Goal: Information Seeking & Learning: Stay updated

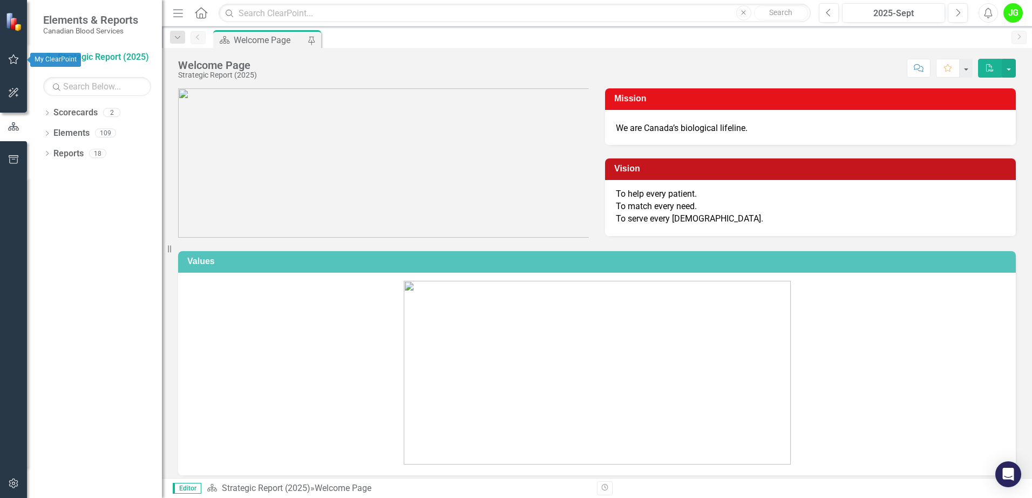
click at [16, 58] on icon "button" at bounding box center [14, 59] width 10 height 10
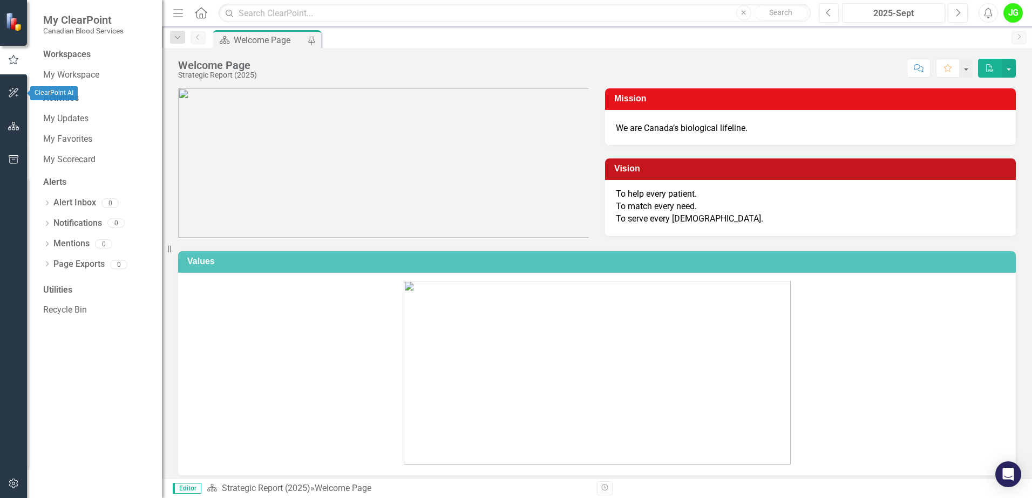
click at [16, 90] on icon "button" at bounding box center [14, 93] width 10 height 10
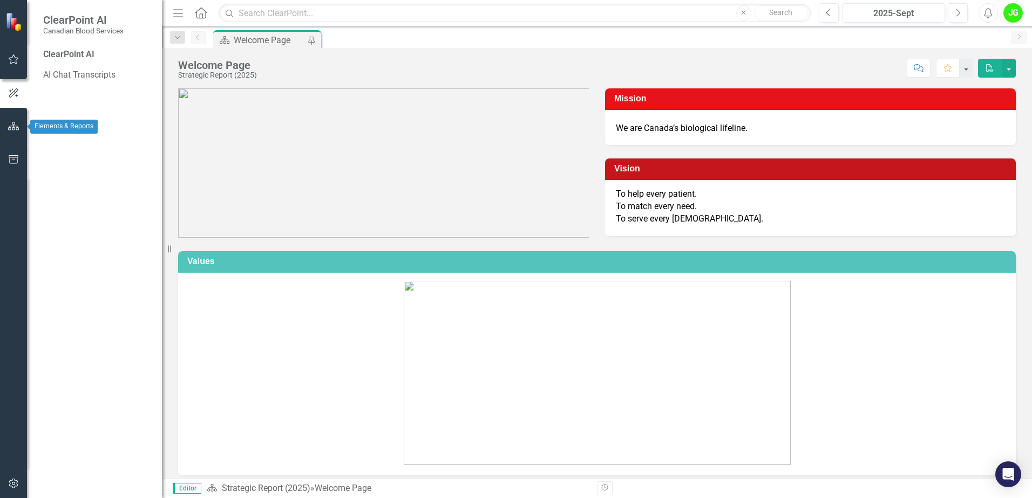
click at [25, 132] on button "button" at bounding box center [14, 126] width 24 height 23
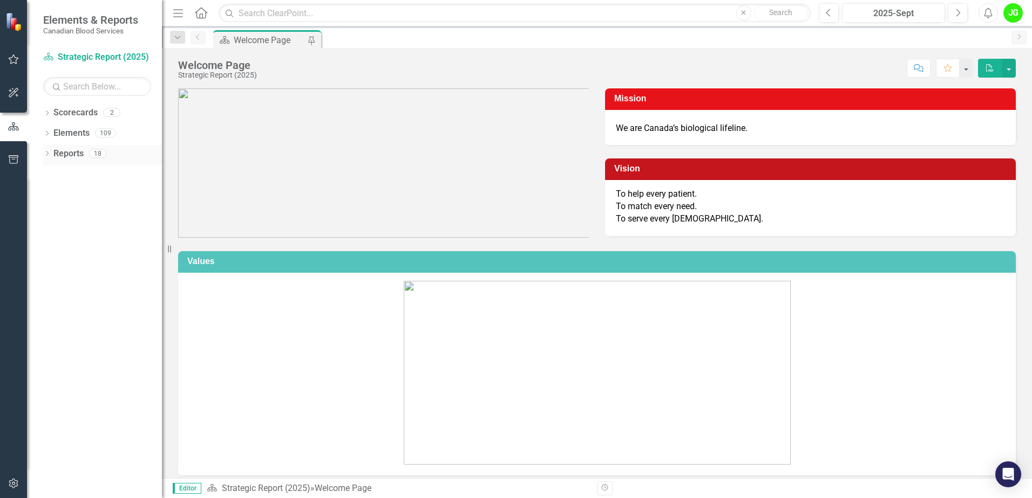
click at [50, 147] on div "Dropdown Reports 18" at bounding box center [102, 155] width 119 height 21
click at [47, 115] on icon "Dropdown" at bounding box center [47, 114] width 8 height 6
click at [50, 171] on div "Dropdown" at bounding box center [47, 175] width 8 height 9
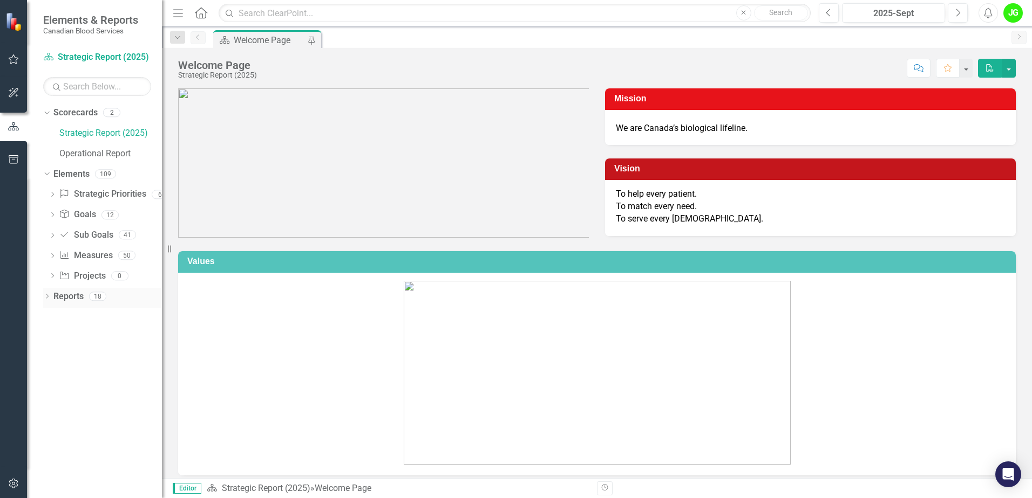
click at [45, 300] on icon "Dropdown" at bounding box center [47, 298] width 8 height 6
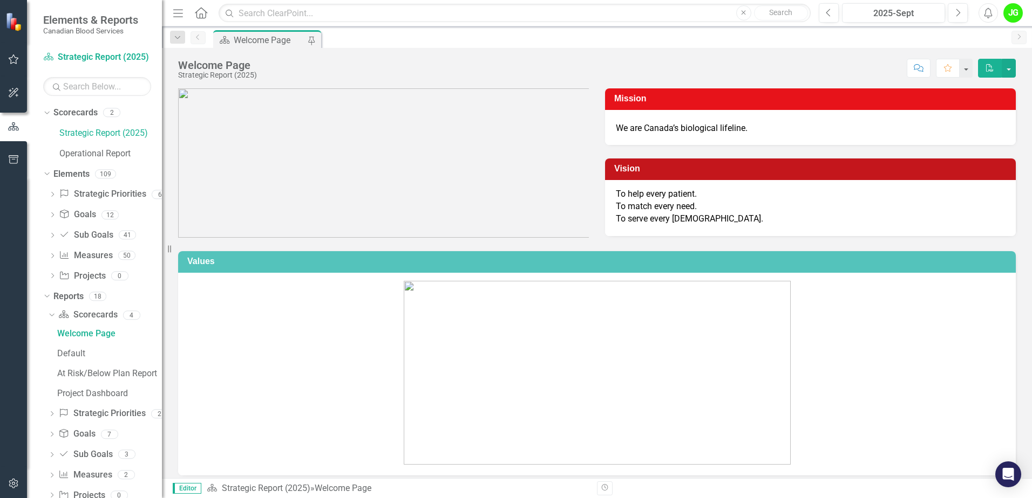
click at [13, 63] on icon "button" at bounding box center [14, 59] width 10 height 10
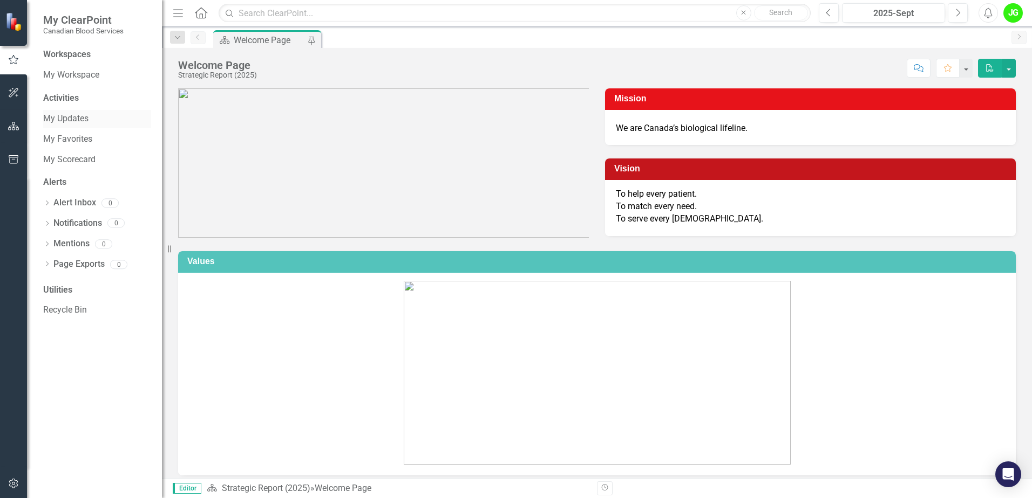
click at [79, 116] on link "My Updates" at bounding box center [97, 119] width 108 height 12
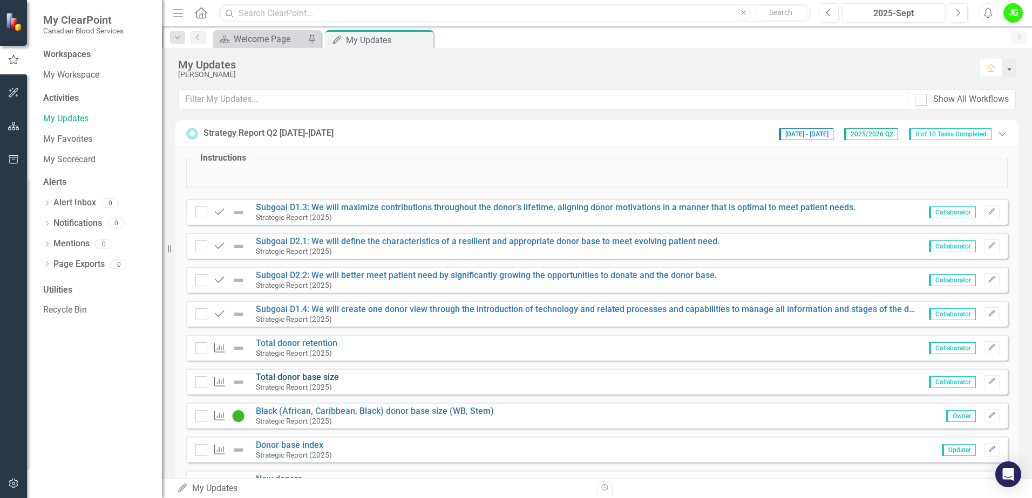
click at [304, 376] on link "Total donor base size" at bounding box center [297, 377] width 83 height 10
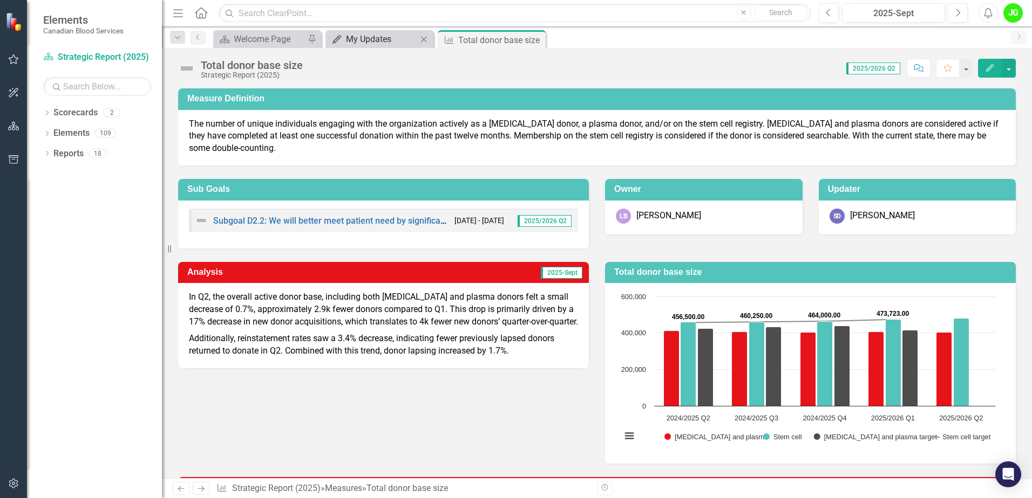
click at [388, 43] on div "My Updates" at bounding box center [381, 38] width 71 height 13
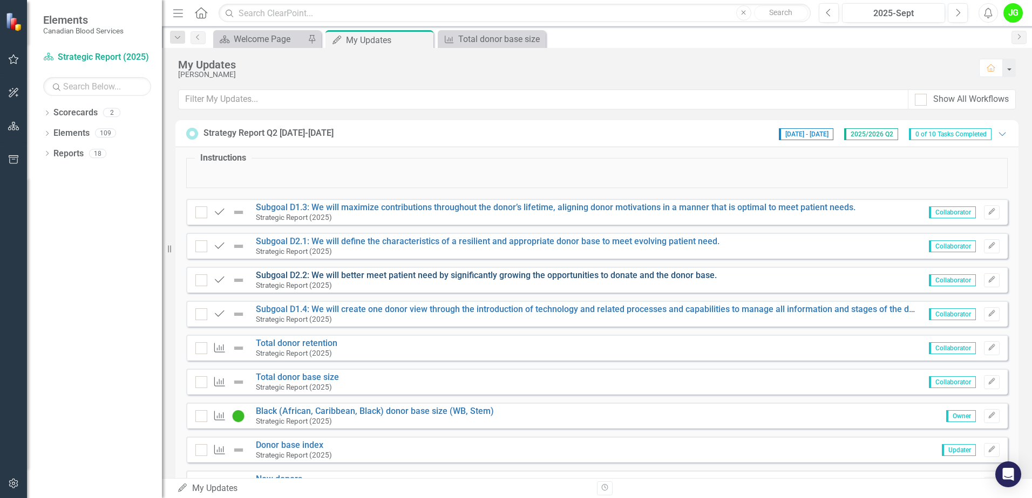
click at [576, 274] on link "Subgoal D2.2: We will better meet patient need by significantly growing the opp…" at bounding box center [486, 275] width 461 height 10
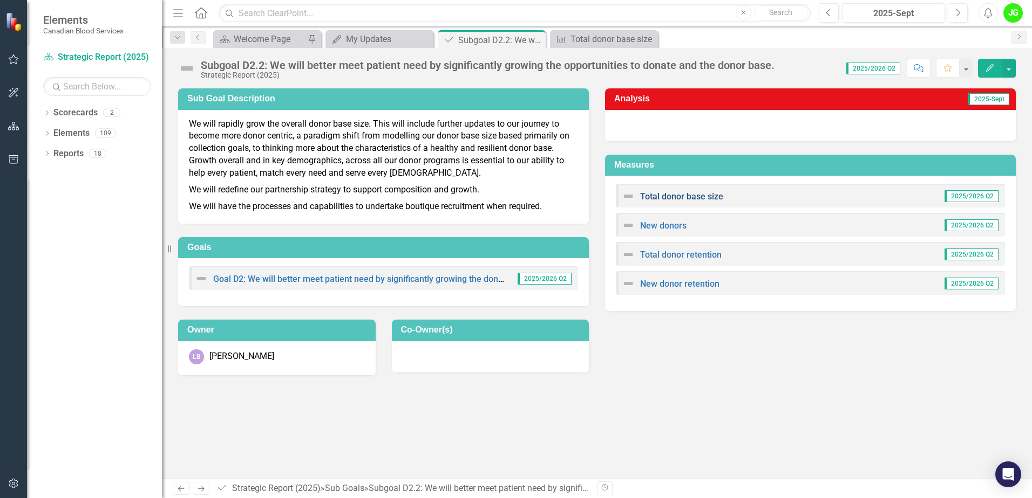
click at [701, 195] on link "Total donor base size" at bounding box center [681, 197] width 83 height 10
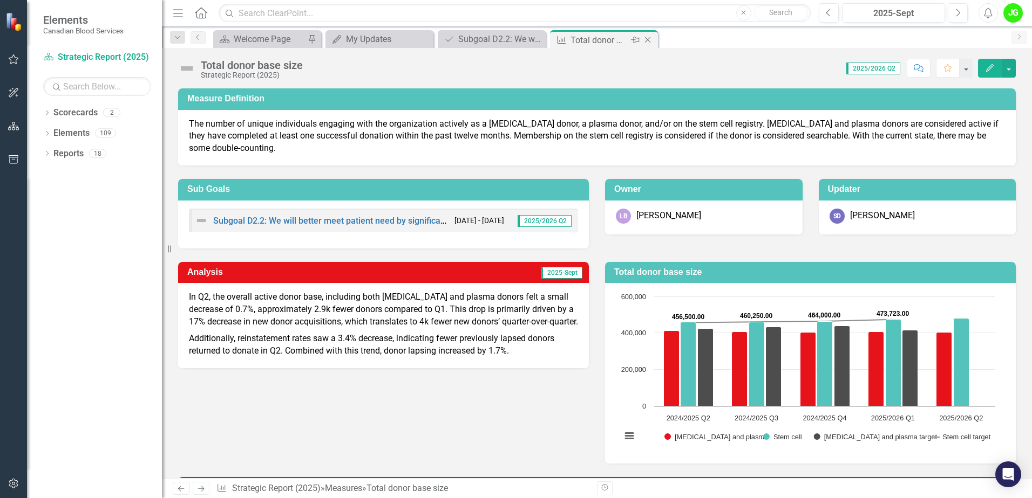
click at [646, 40] on icon "Close" at bounding box center [647, 40] width 11 height 9
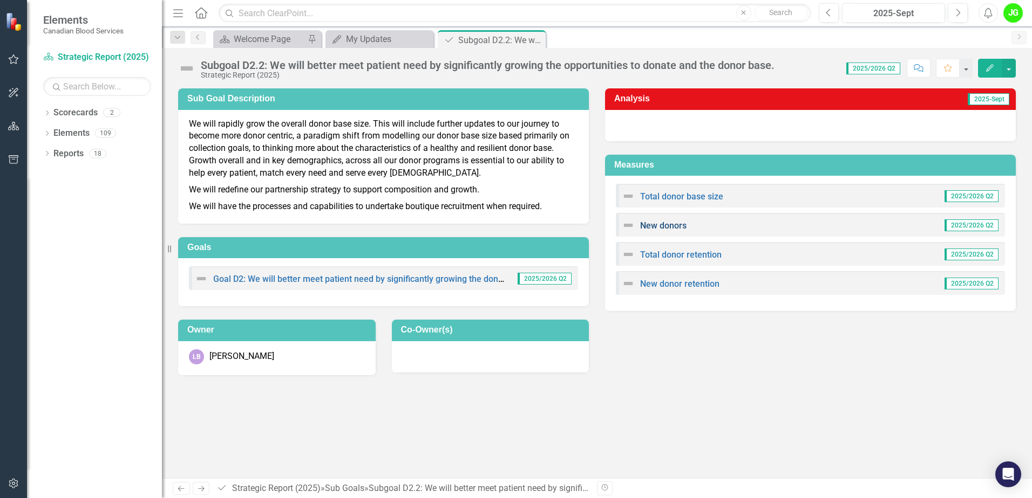
click at [675, 224] on link "New donors" at bounding box center [663, 226] width 46 height 10
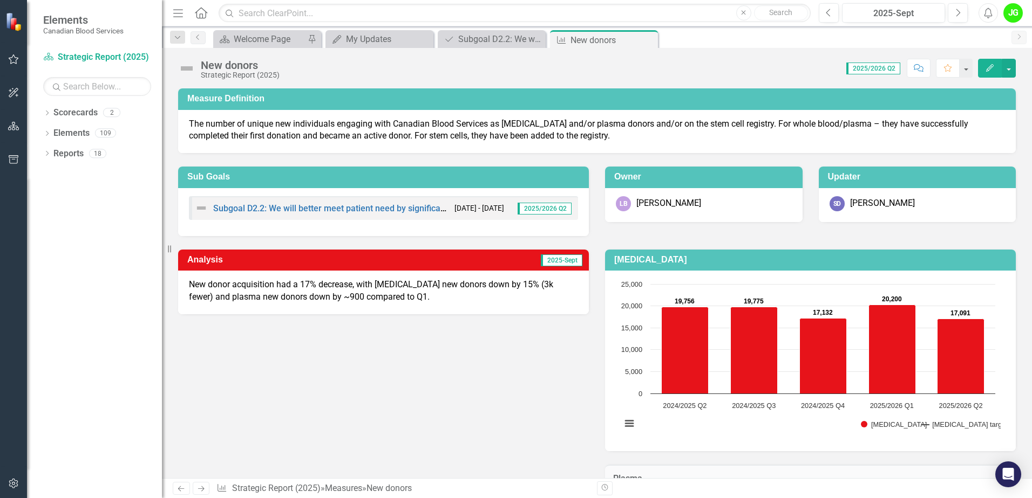
click at [0, 0] on icon at bounding box center [0, 0] width 0 height 0
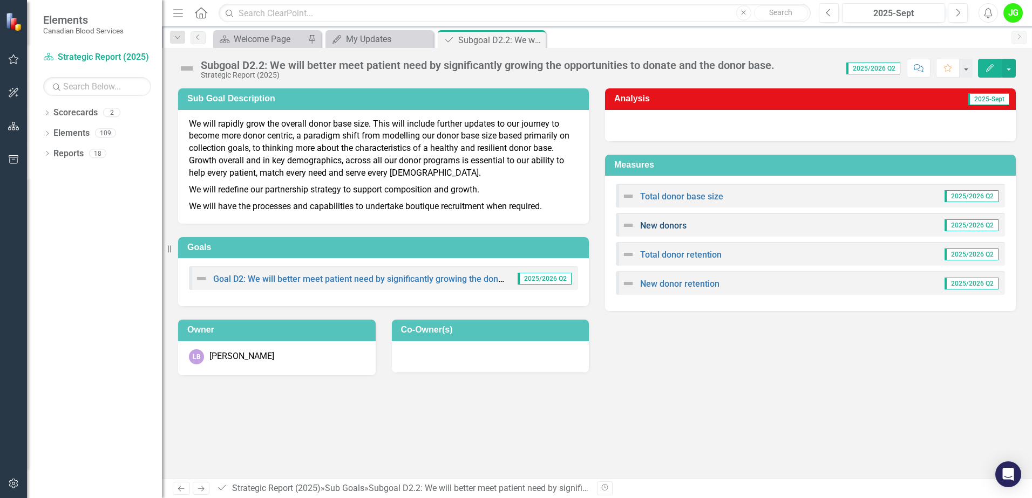
click at [668, 225] on link "New donors" at bounding box center [663, 226] width 46 height 10
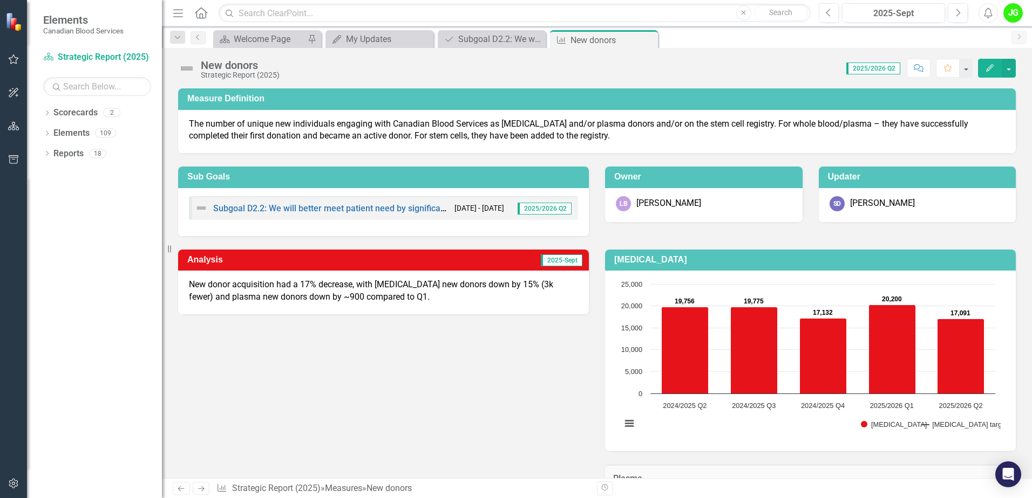
click at [0, 0] on icon "Close" at bounding box center [0, 0] width 0 height 0
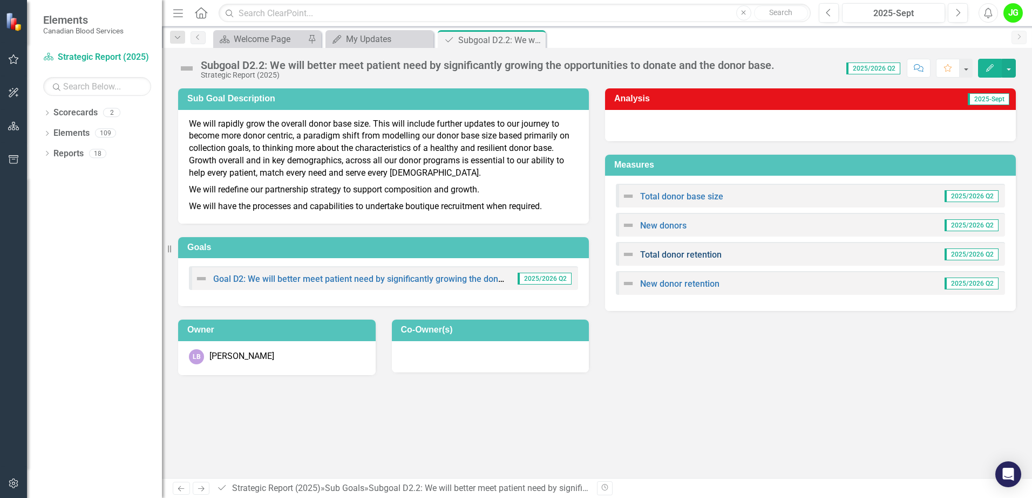
click at [696, 258] on link "Total donor retention" at bounding box center [680, 255] width 81 height 10
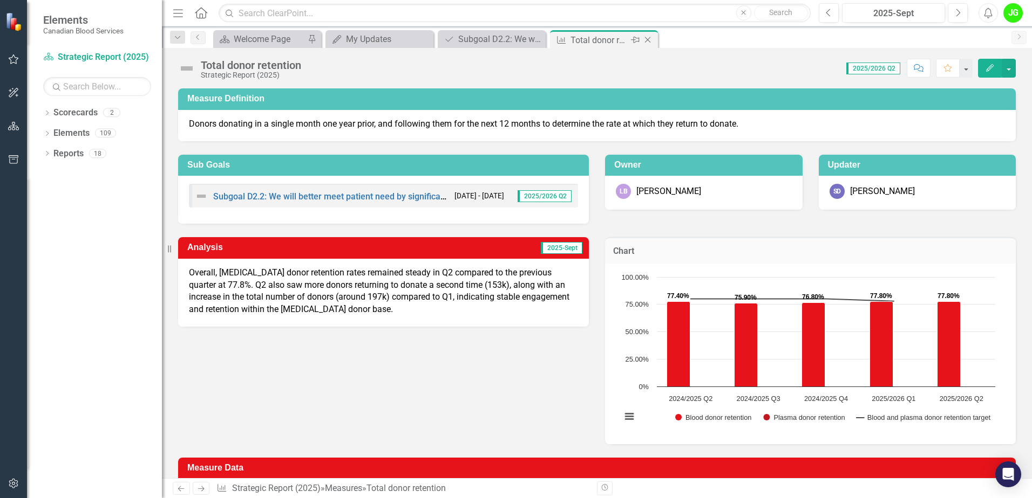
click at [649, 42] on icon at bounding box center [648, 40] width 6 height 6
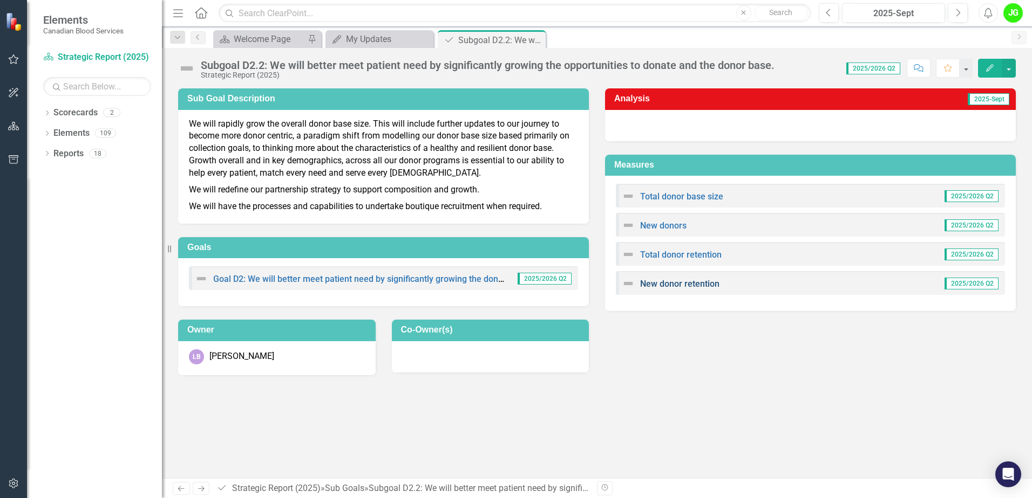
click at [674, 284] on link "New donor retention" at bounding box center [679, 284] width 79 height 10
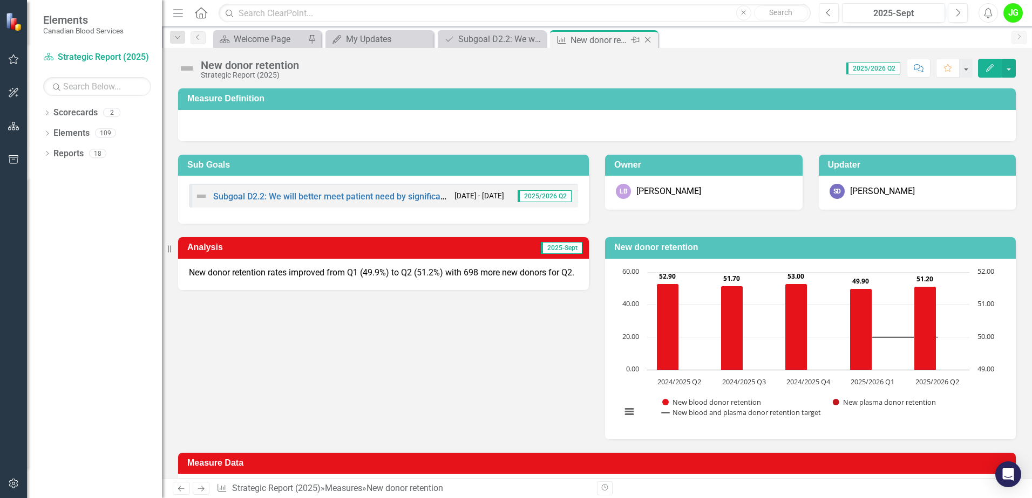
click at [650, 38] on icon "Close" at bounding box center [647, 40] width 11 height 9
